Goal: Navigation & Orientation: Find specific page/section

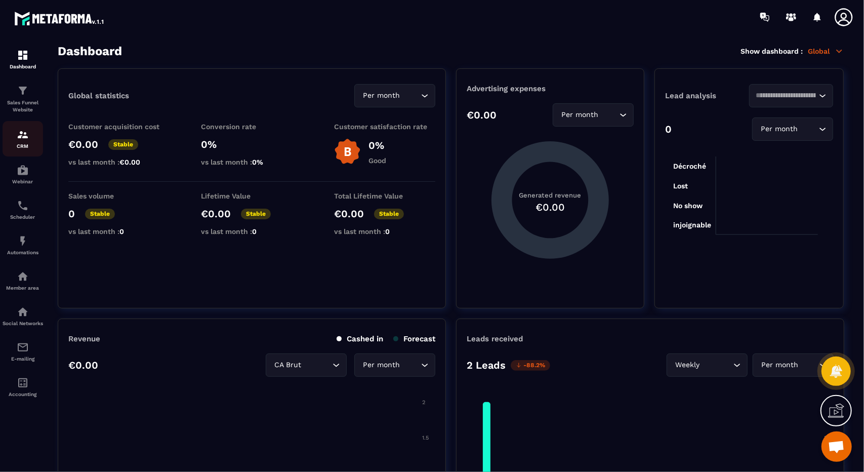
click at [40, 140] on div "CRM" at bounding box center [23, 139] width 40 height 20
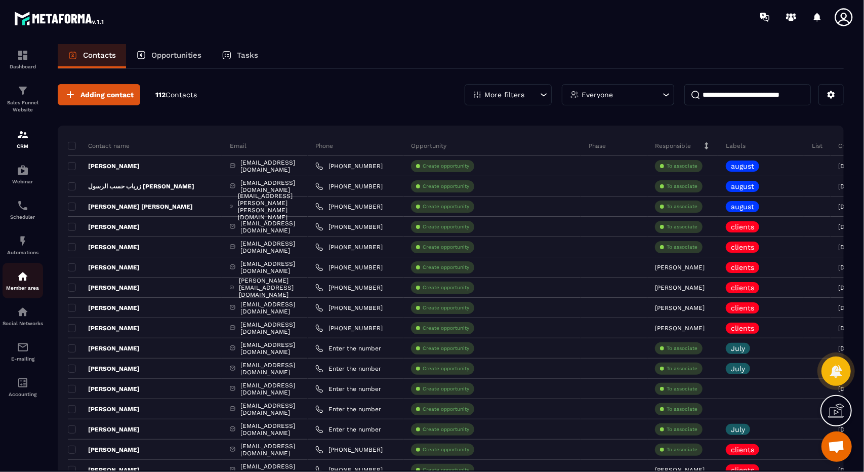
click at [16, 273] on div "Member area" at bounding box center [23, 280] width 40 height 20
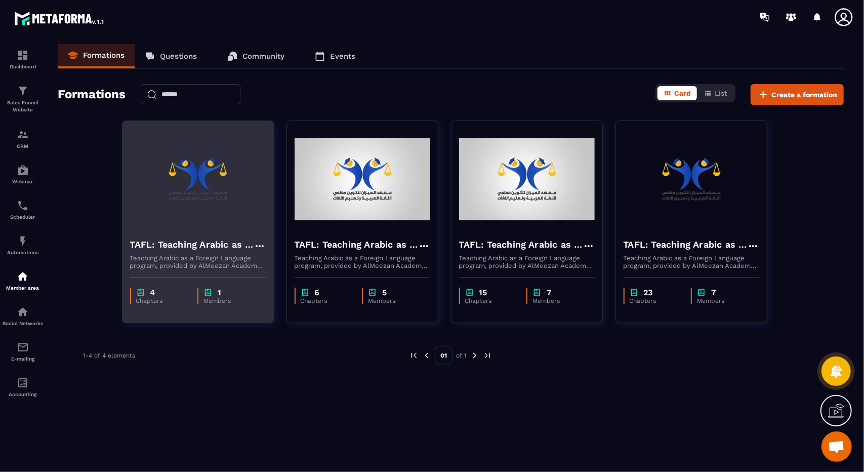
click at [138, 273] on div "4 Chapters 1 Members" at bounding box center [197, 290] width 151 height 43
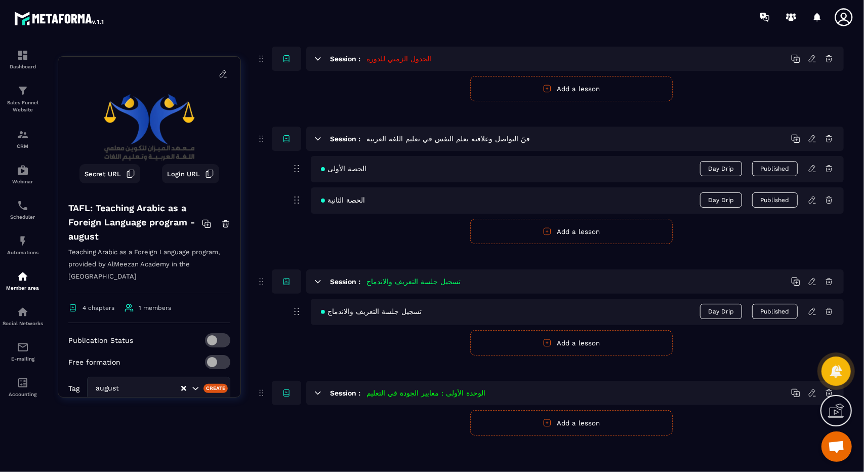
scroll to position [110, 0]
